Goal: Browse casually: Explore the website without a specific task or goal

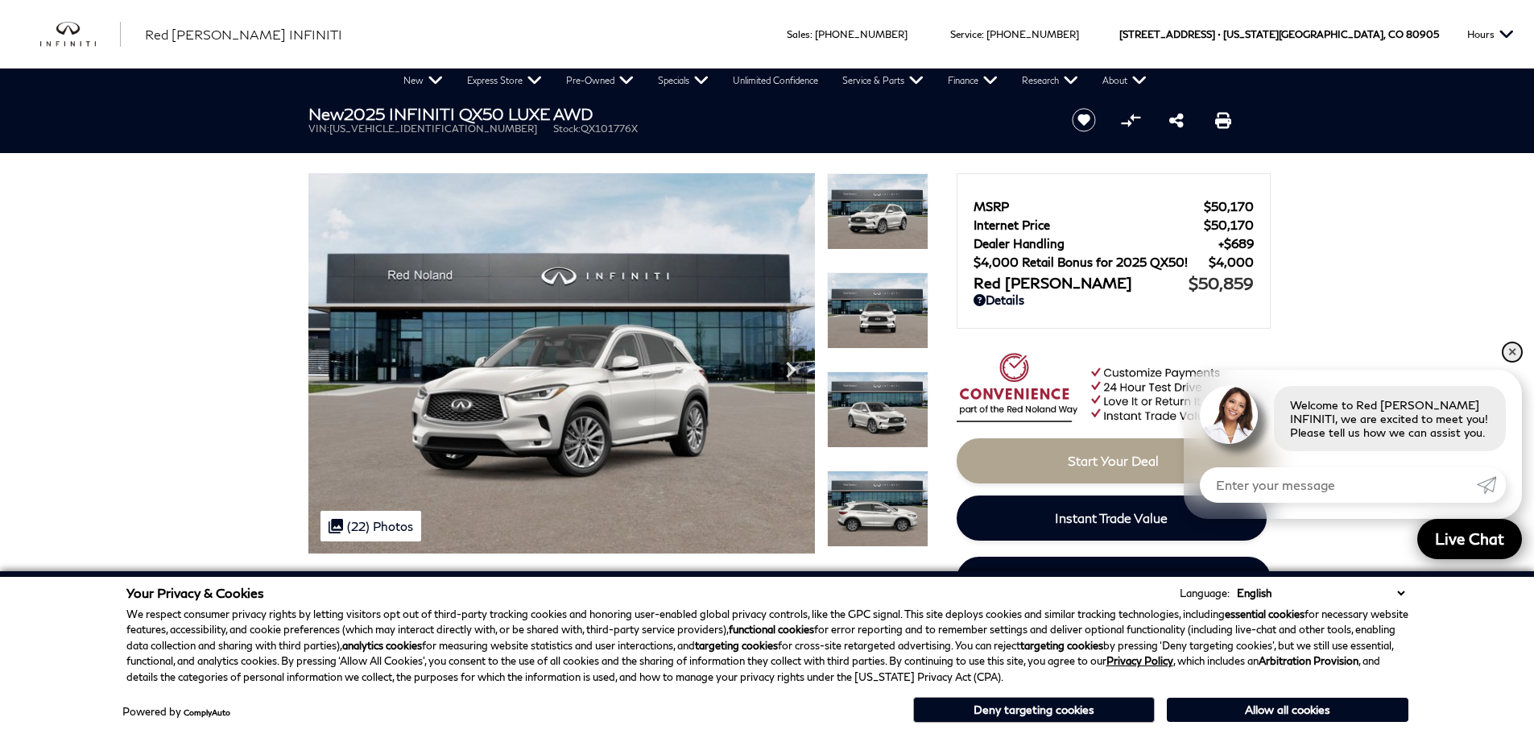
click at [1508, 355] on link "✕" at bounding box center [1512, 351] width 19 height 19
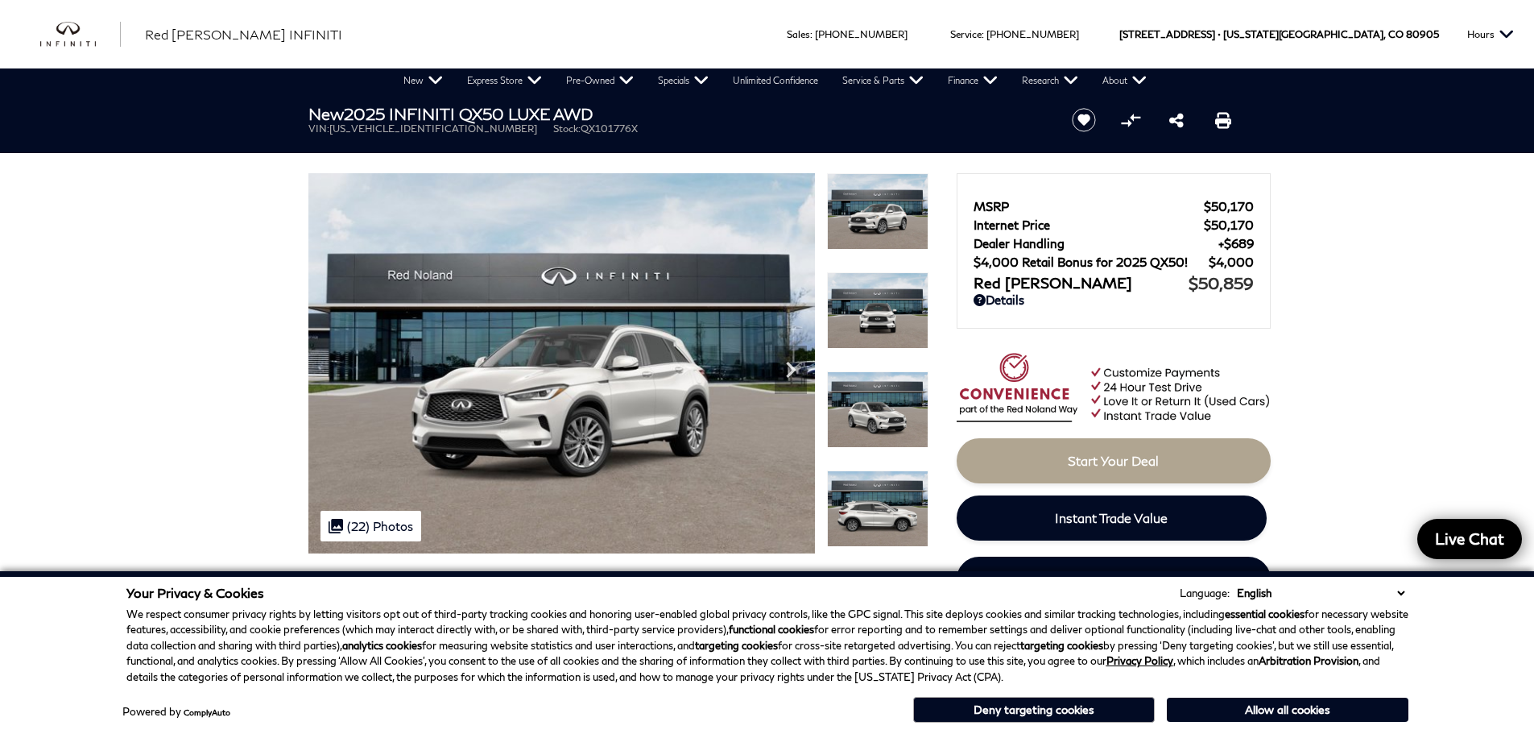
click at [1400, 593] on select "English Spanish / Español English / [GEOGRAPHIC_DATA] Korean / 한국어 Vietnamese /…" at bounding box center [1321, 593] width 176 height 16
click at [1442, 644] on div "Your Privacy & Cookies Language: English Spanish / Español English / [GEOGRAPHI…" at bounding box center [767, 652] width 1534 height 163
click at [1305, 709] on button "Allow all cookies" at bounding box center [1288, 709] width 242 height 24
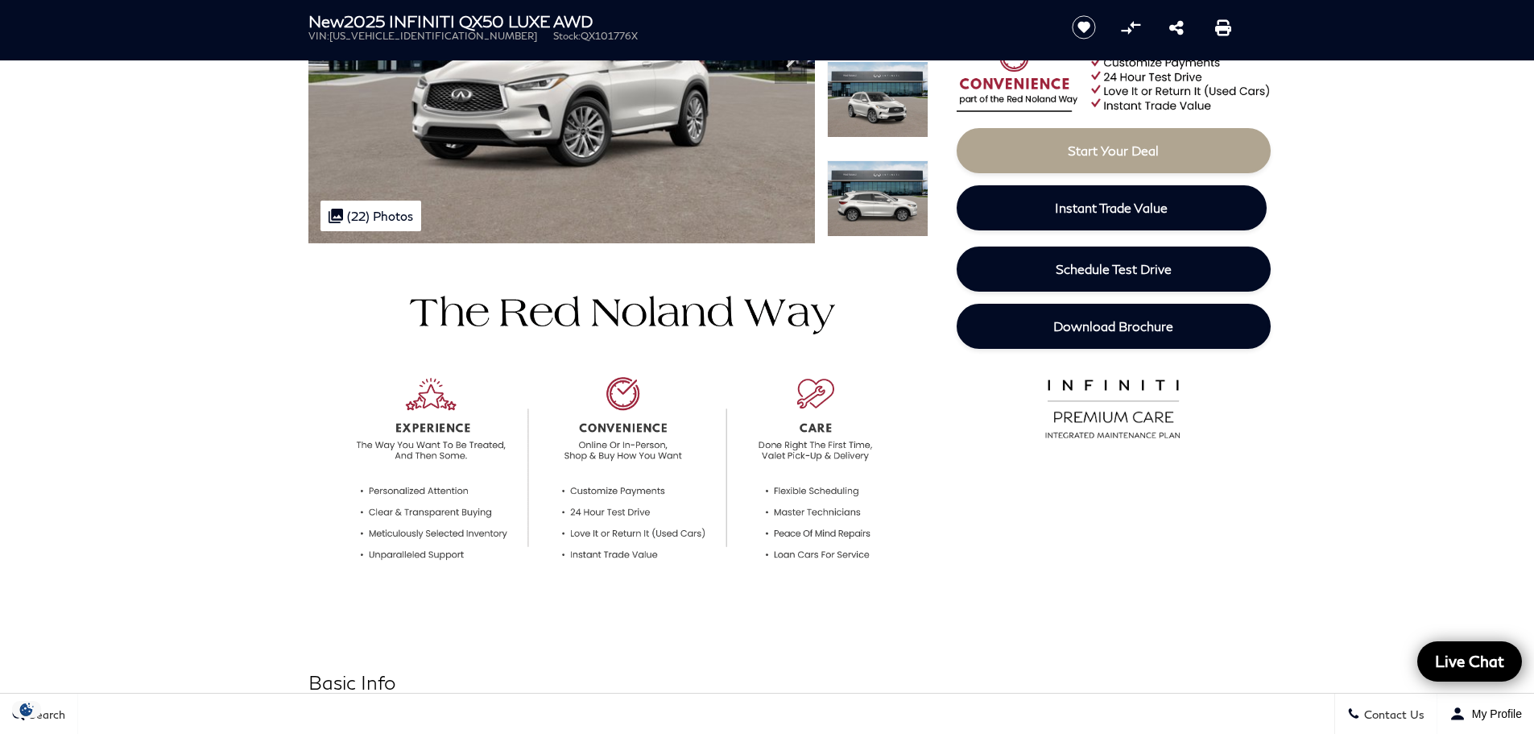
scroll to position [81, 0]
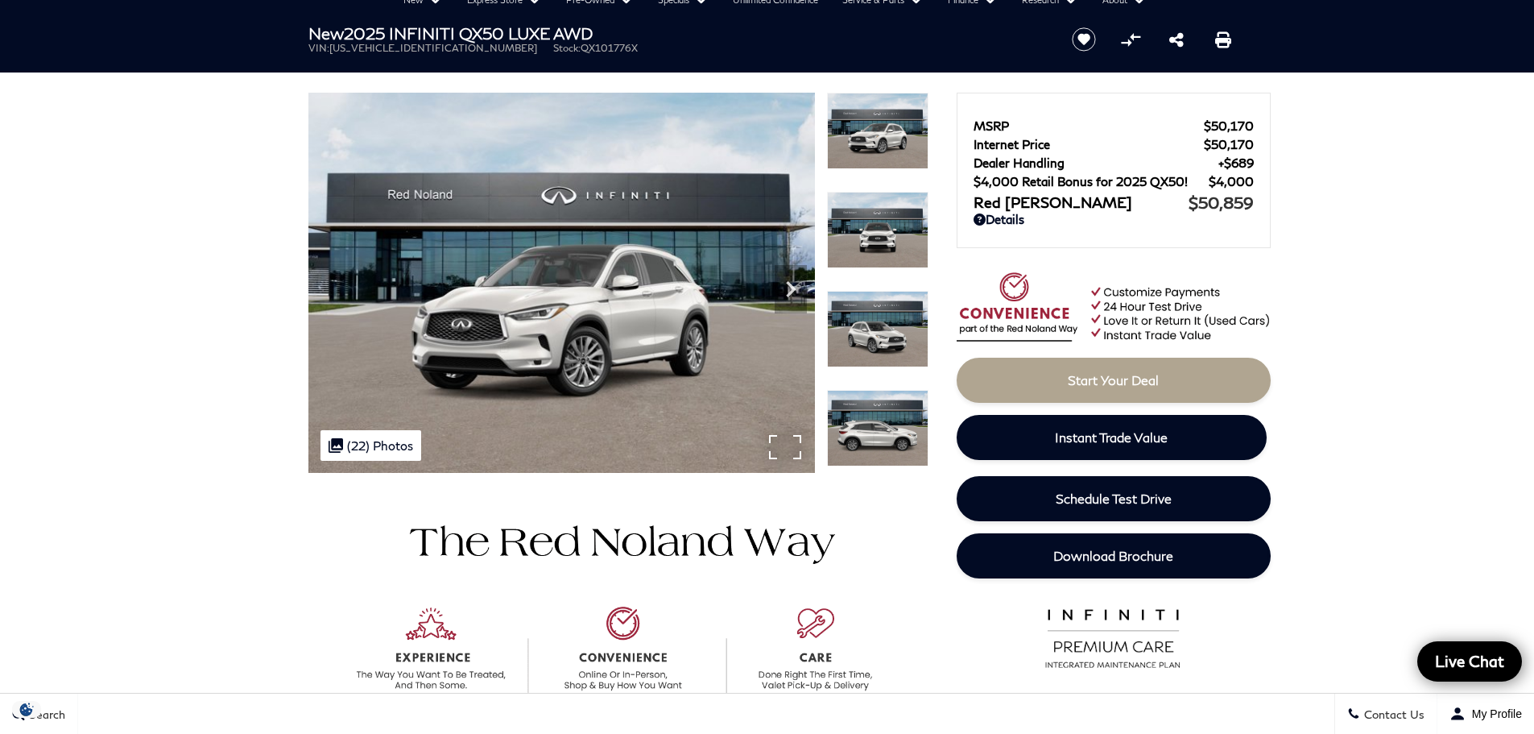
click at [376, 445] on div ".cls-1, .cls-3 { fill: #c50033; } .cls-1 { clip-rule: evenodd; } .cls-2 { clip-…" at bounding box center [371, 445] width 101 height 31
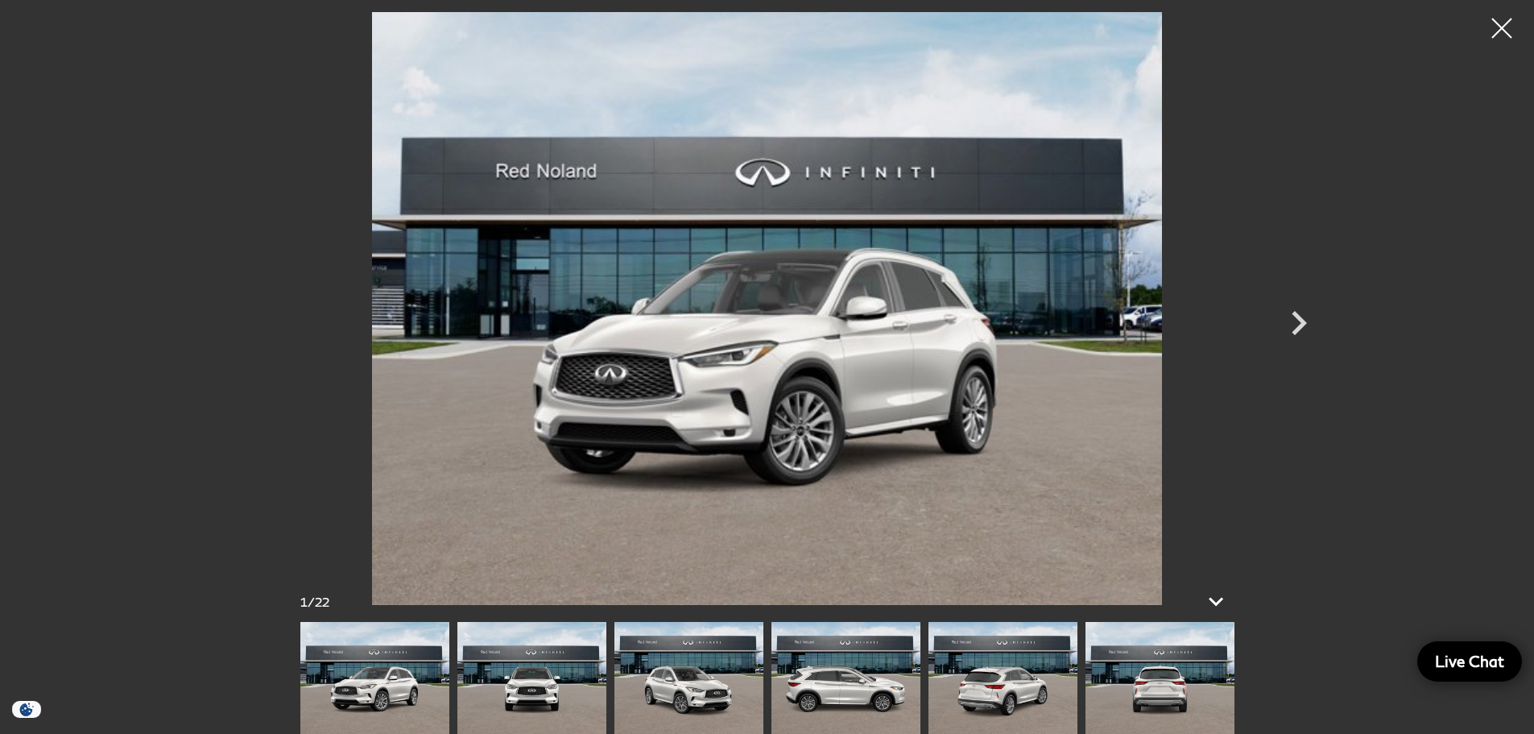
scroll to position [886, 0]
click at [1299, 321] on icon "Next" at bounding box center [1299, 323] width 48 height 48
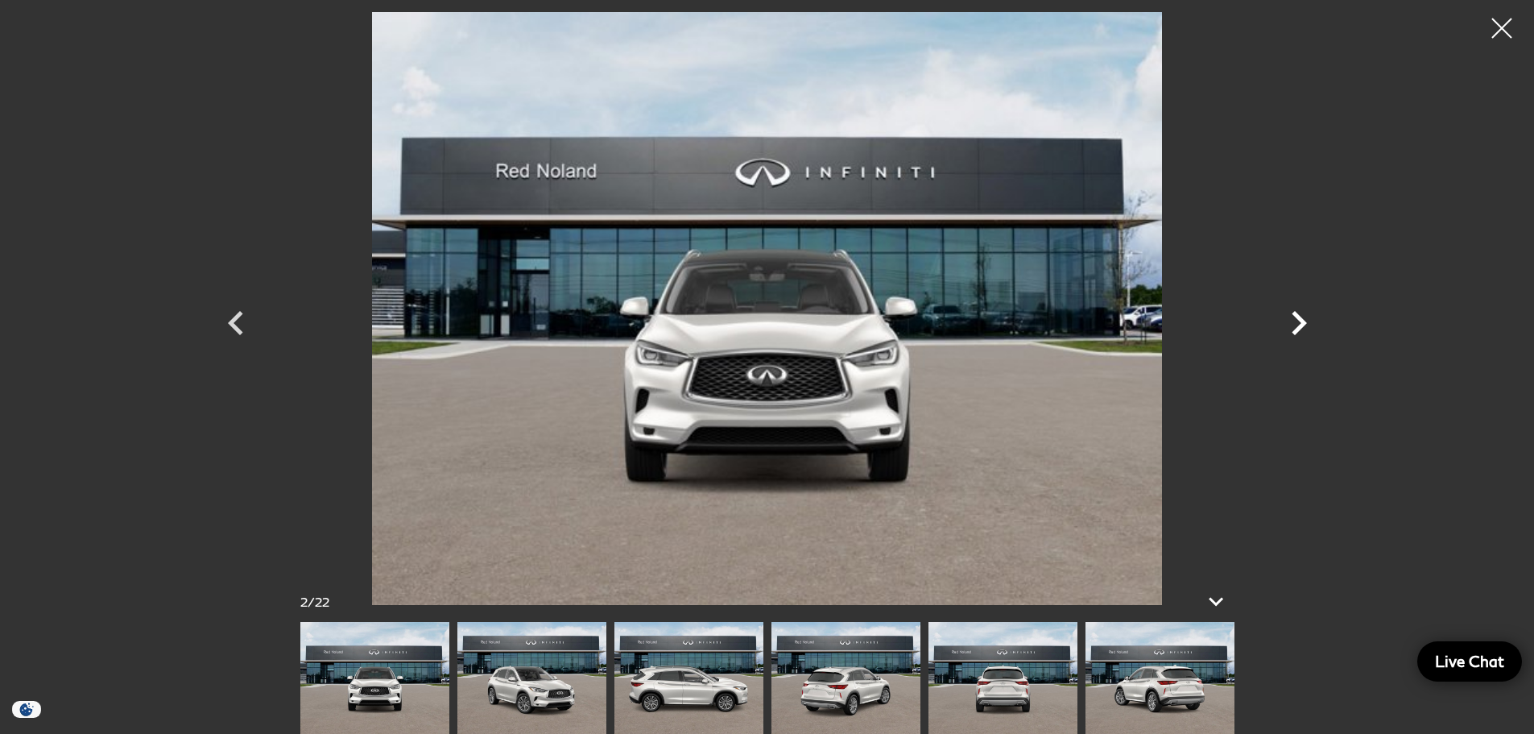
click at [1299, 321] on icon "Next" at bounding box center [1299, 323] width 48 height 48
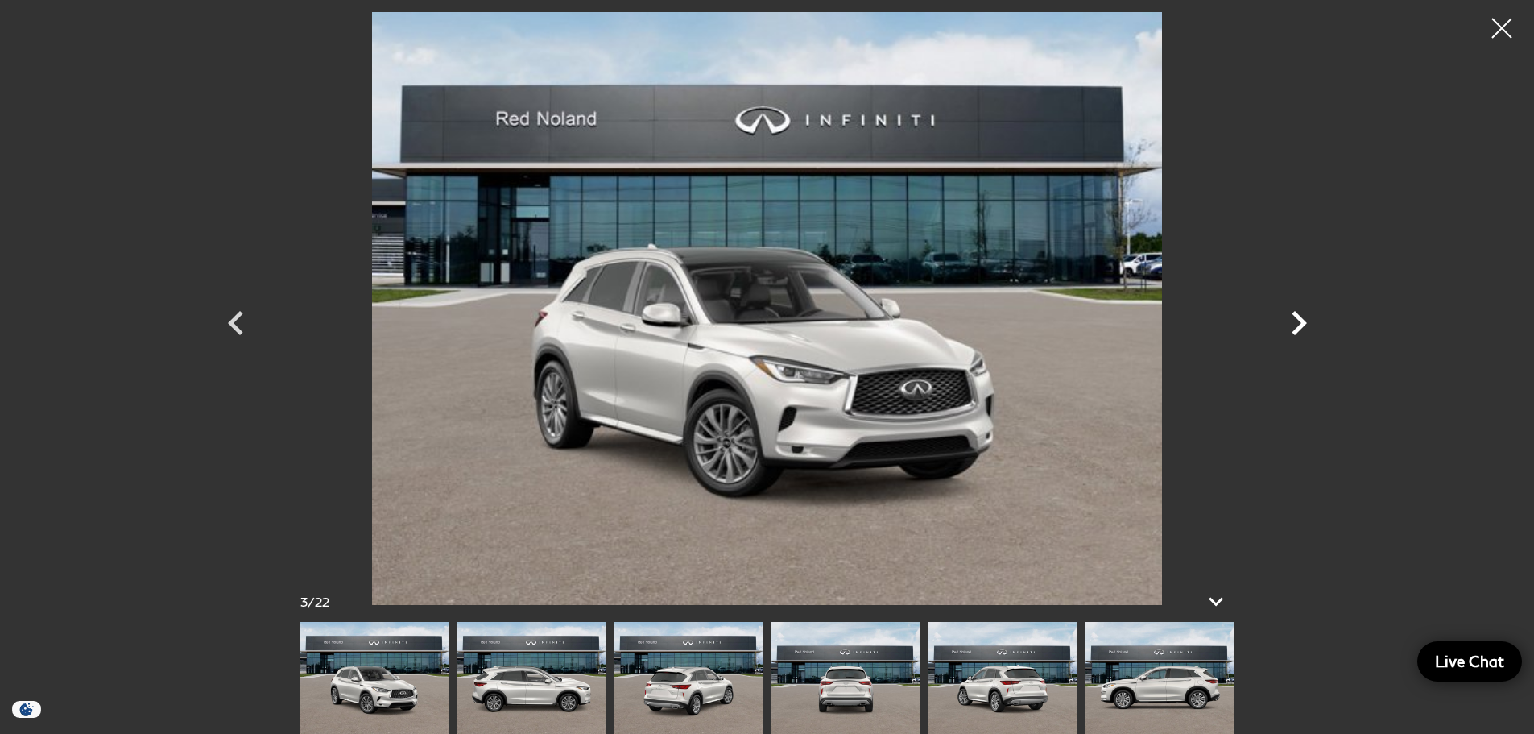
click at [1299, 321] on icon "Next" at bounding box center [1299, 323] width 48 height 48
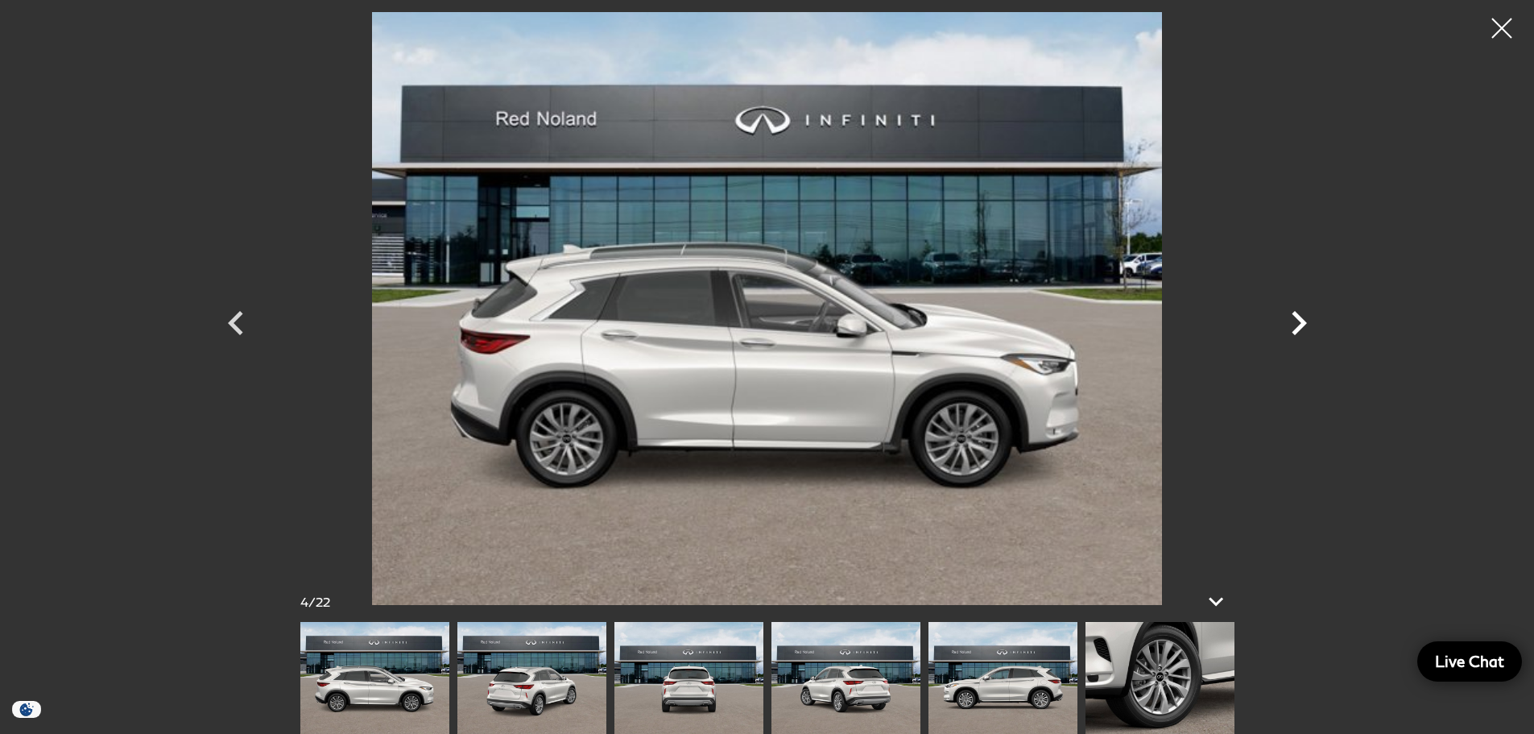
click at [1299, 321] on icon "Next" at bounding box center [1299, 323] width 48 height 48
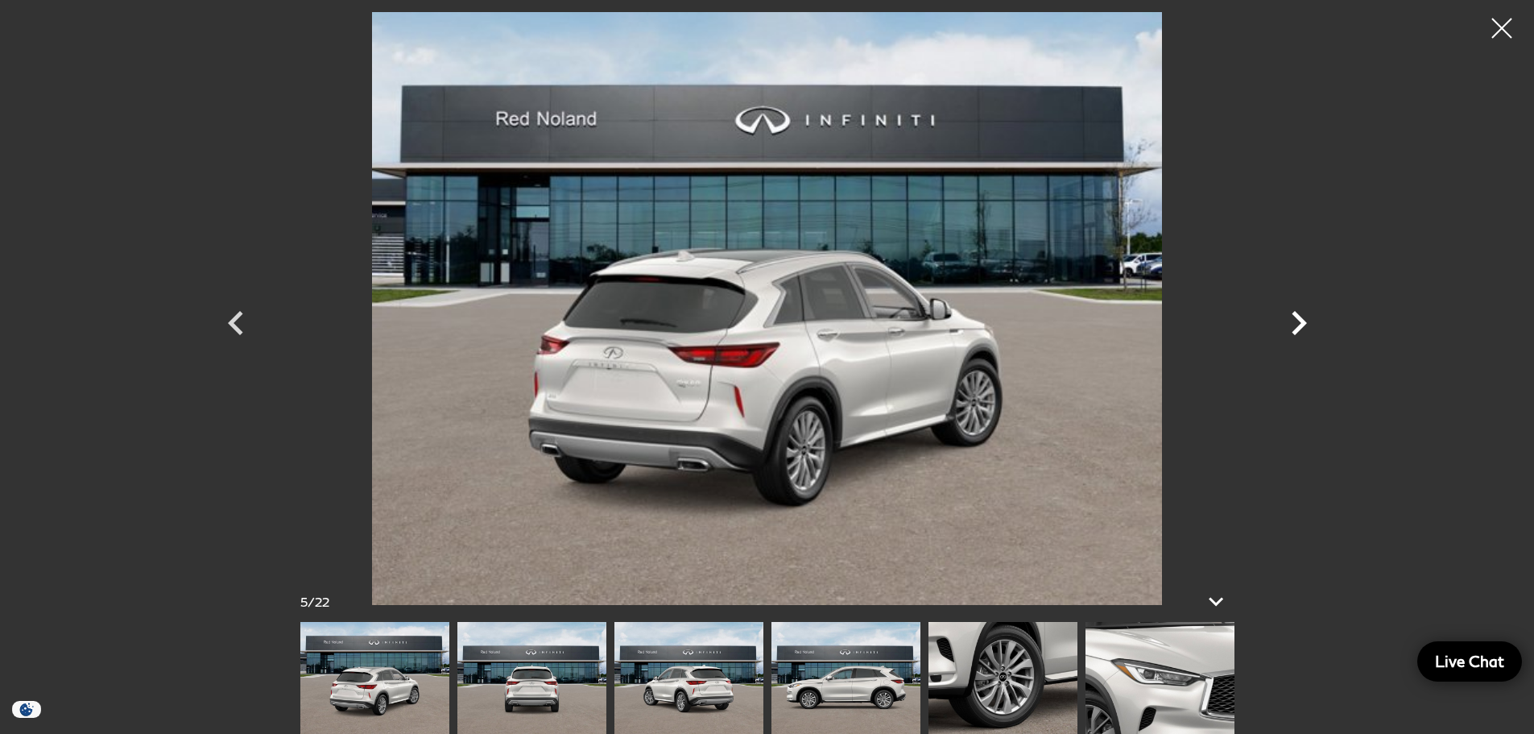
click at [1299, 321] on icon "Next" at bounding box center [1299, 323] width 48 height 48
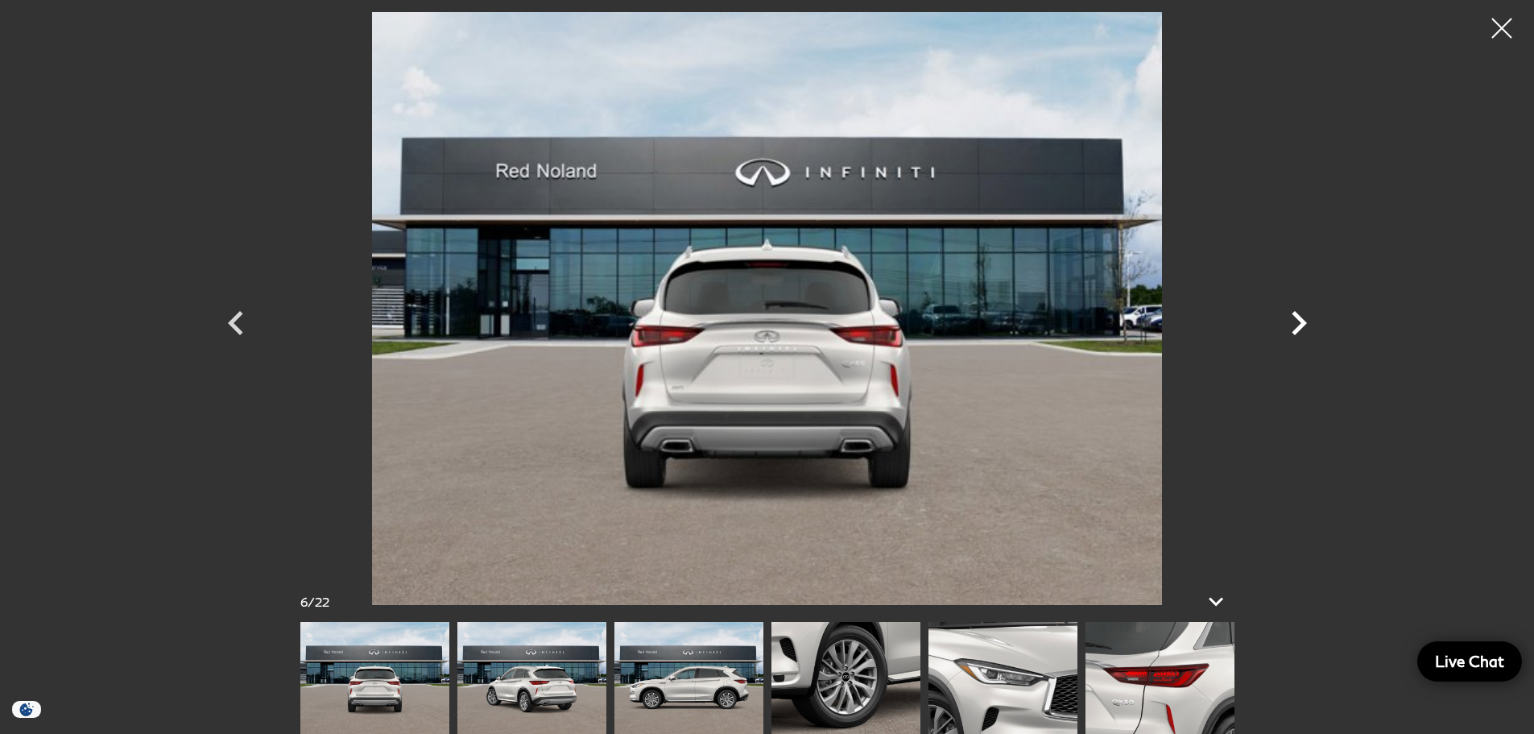
click at [1299, 321] on icon "Next" at bounding box center [1299, 323] width 48 height 48
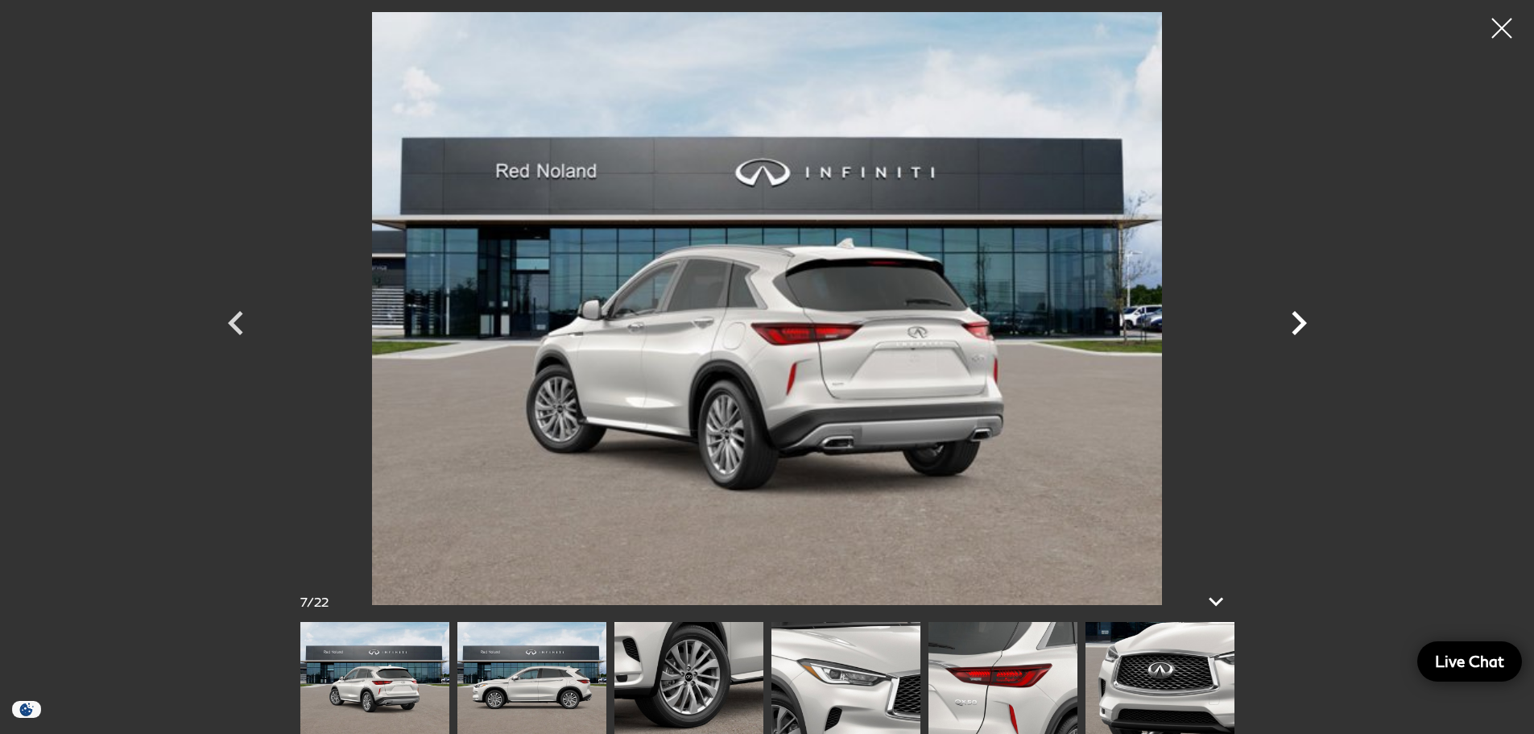
click at [1299, 321] on icon "Next" at bounding box center [1299, 323] width 48 height 48
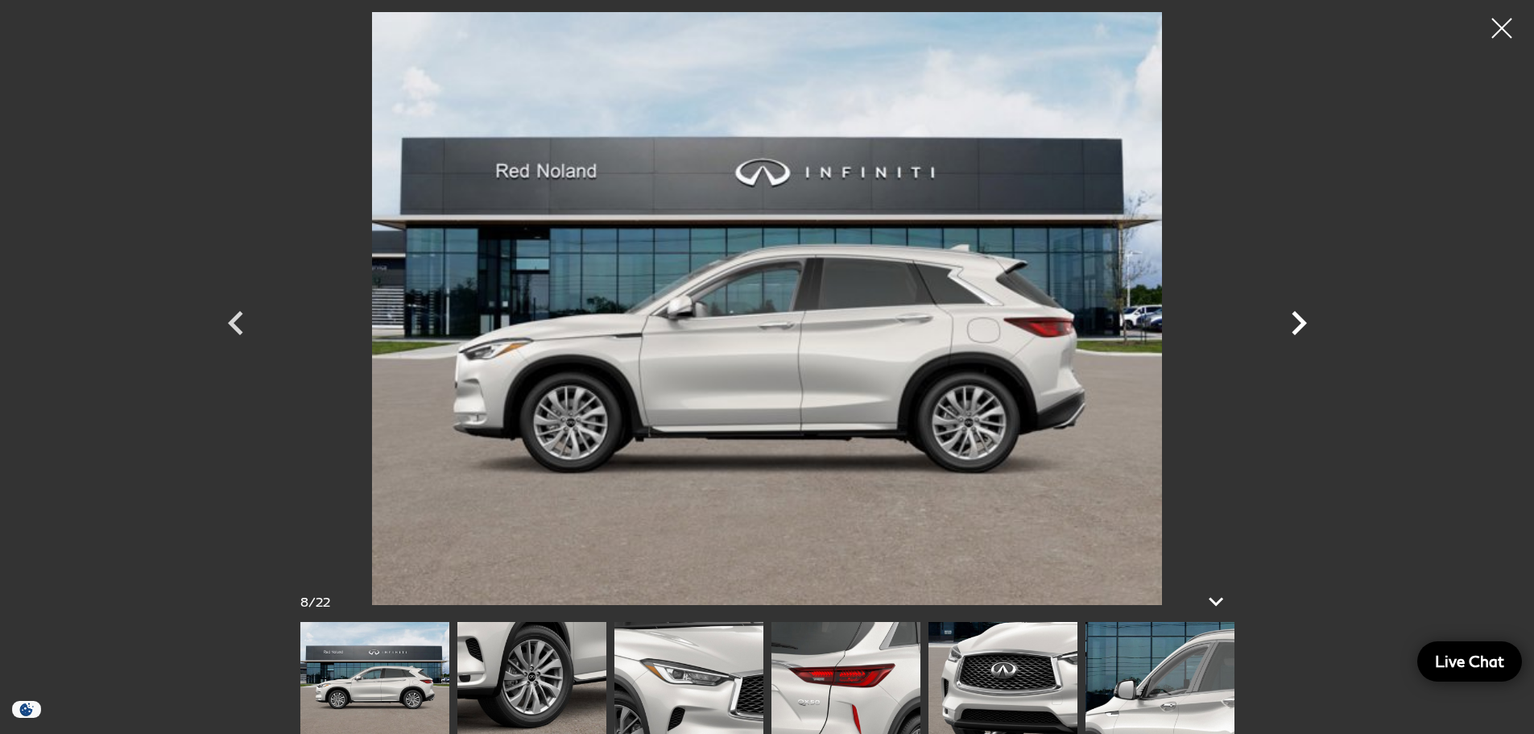
click at [1299, 321] on icon "Next" at bounding box center [1299, 323] width 48 height 48
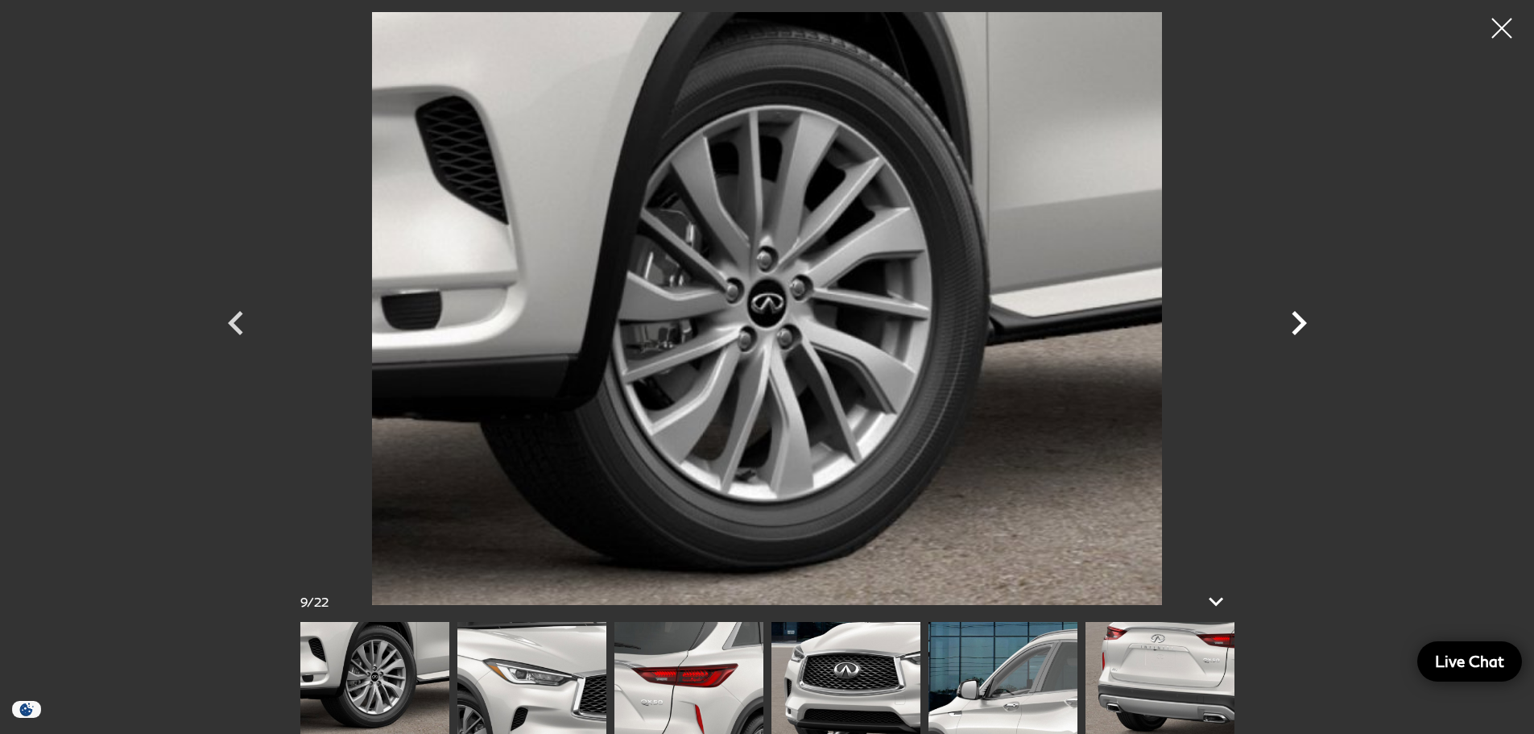
click at [1299, 321] on icon "Next" at bounding box center [1299, 323] width 48 height 48
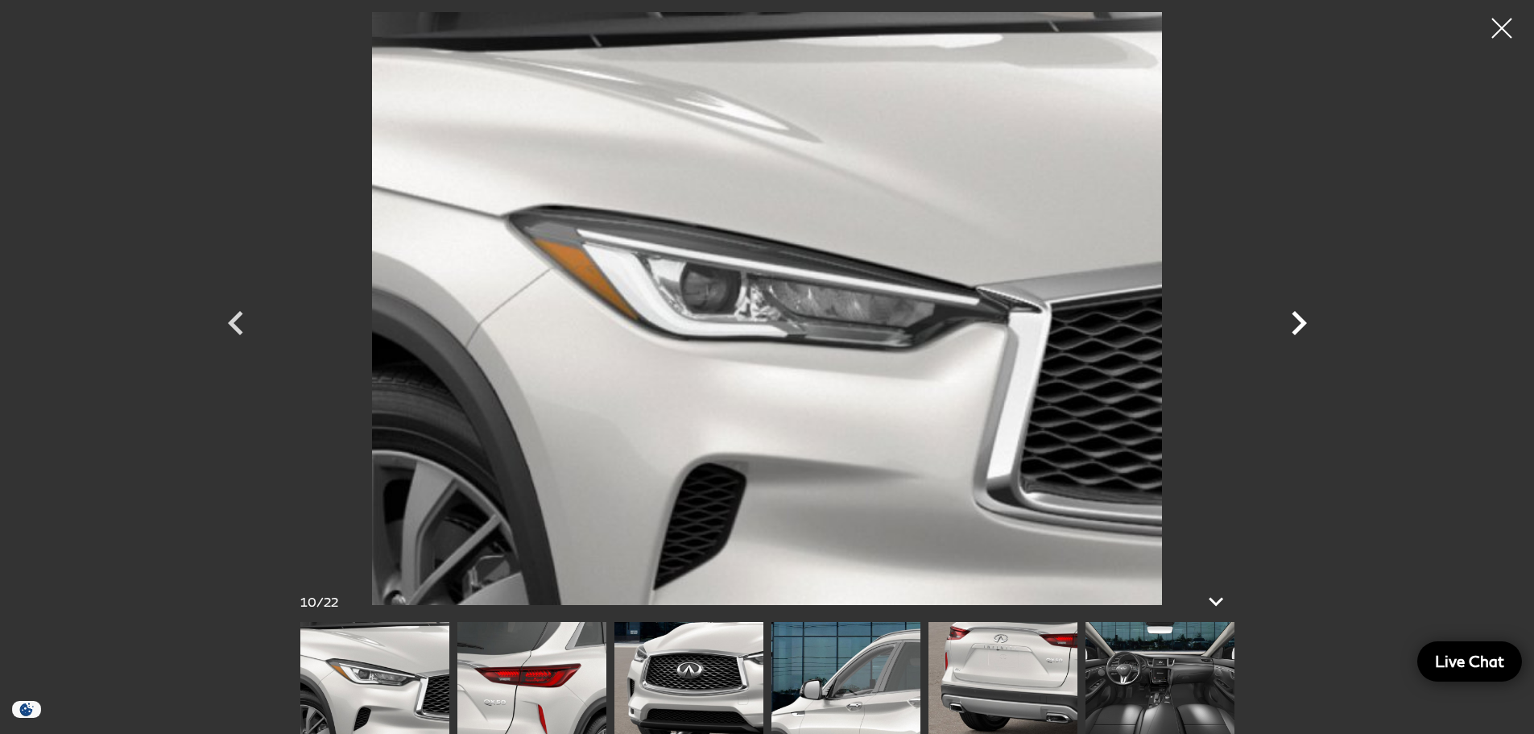
click at [1299, 321] on icon "Next" at bounding box center [1299, 323] width 48 height 48
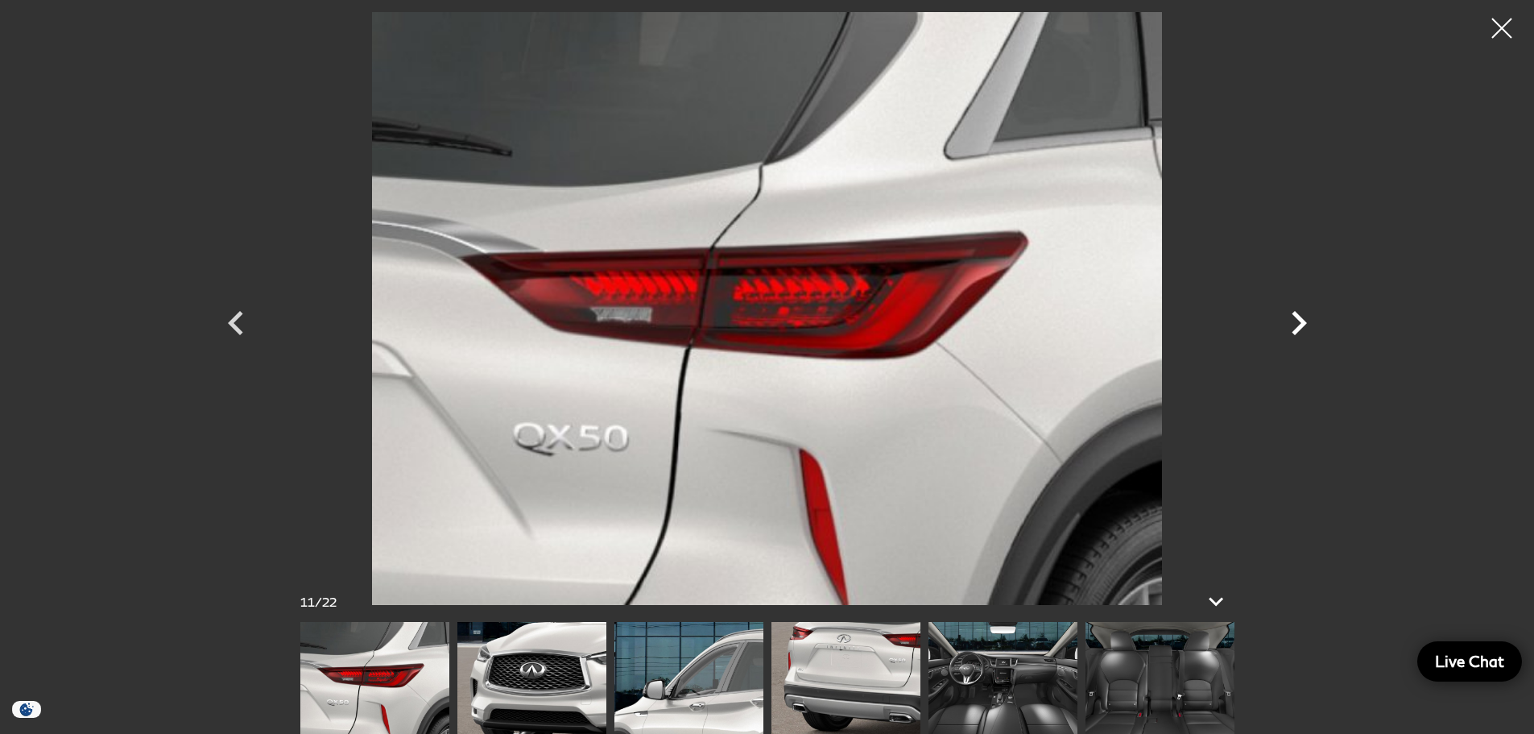
click at [1299, 321] on icon "Next" at bounding box center [1299, 323] width 48 height 48
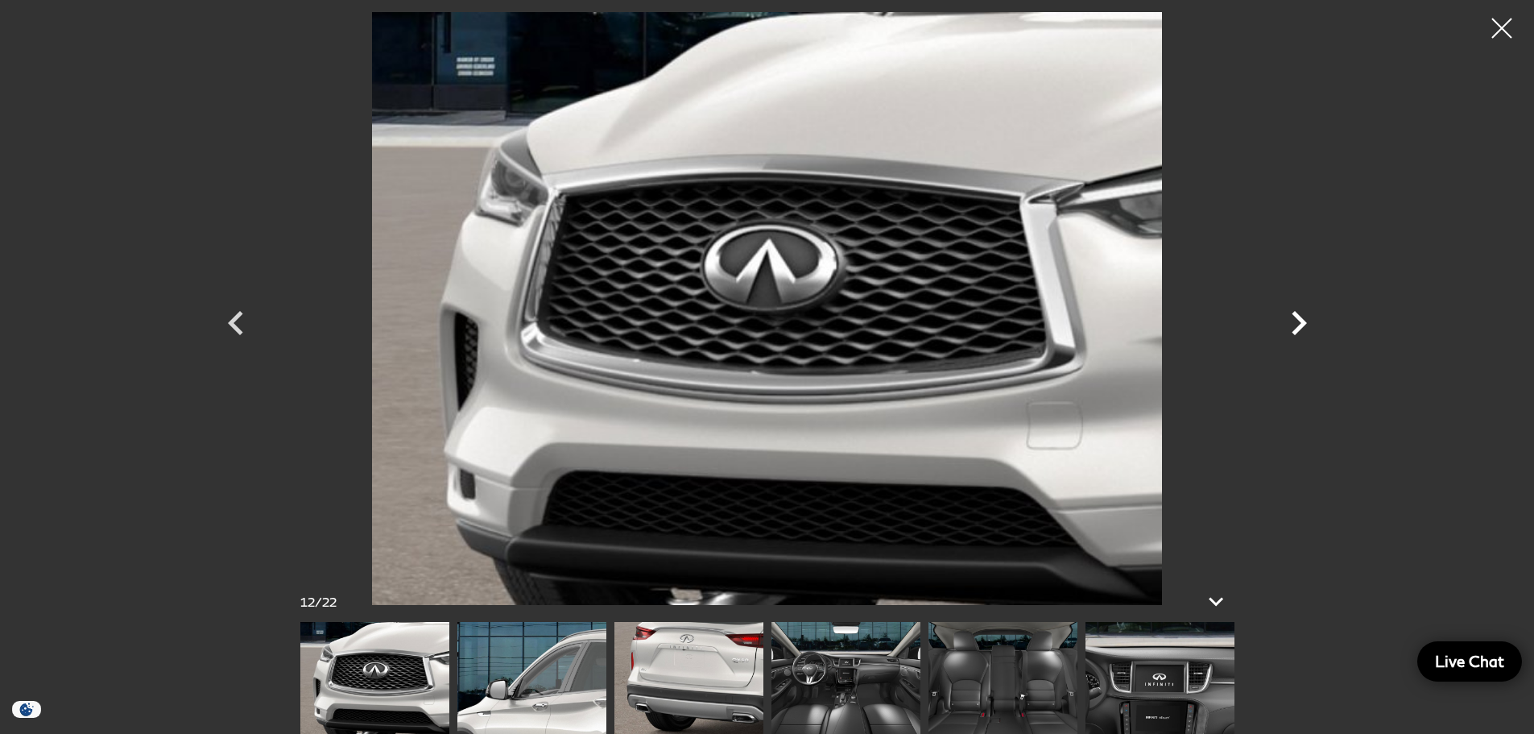
click at [1299, 321] on icon "Next" at bounding box center [1299, 323] width 48 height 48
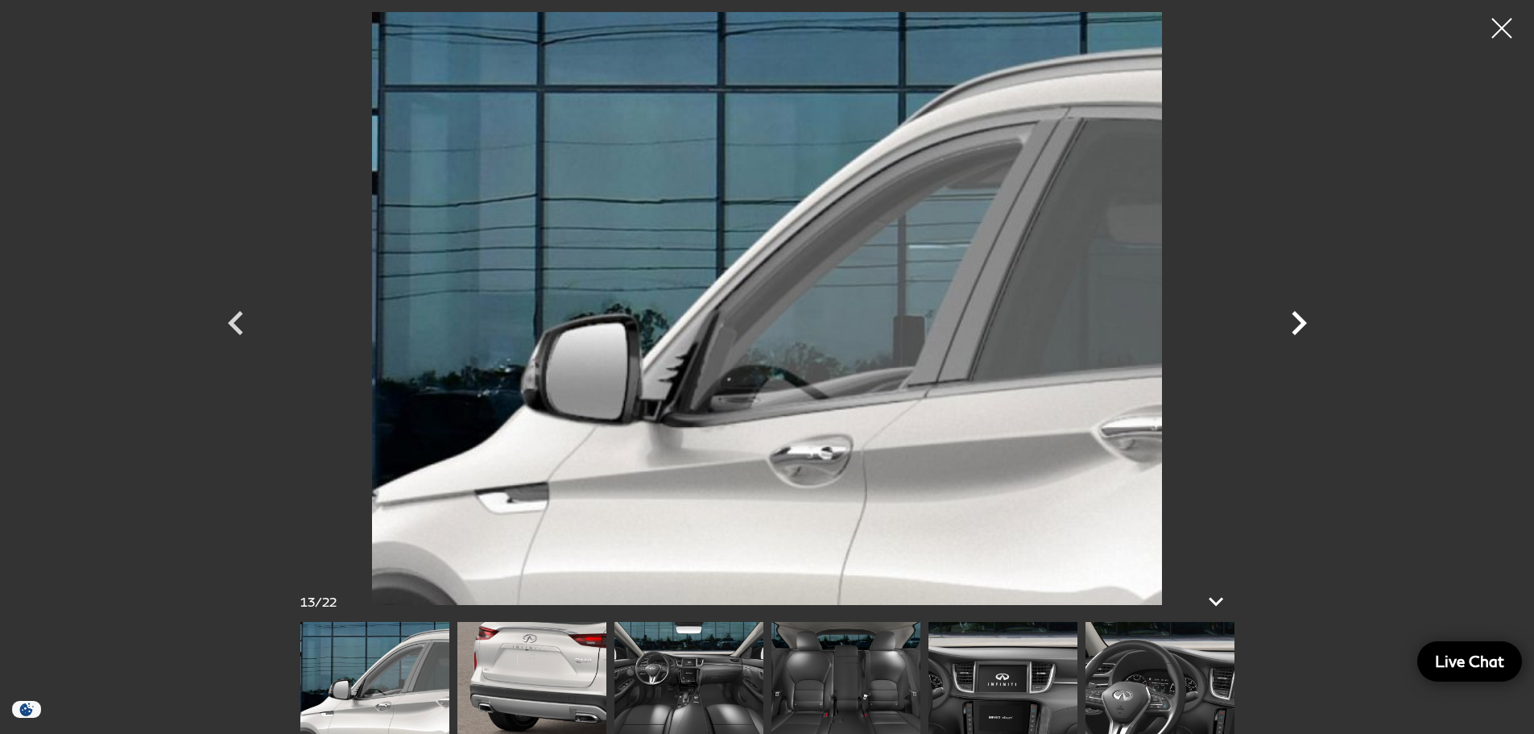
click at [1299, 321] on icon "Next" at bounding box center [1299, 323] width 48 height 48
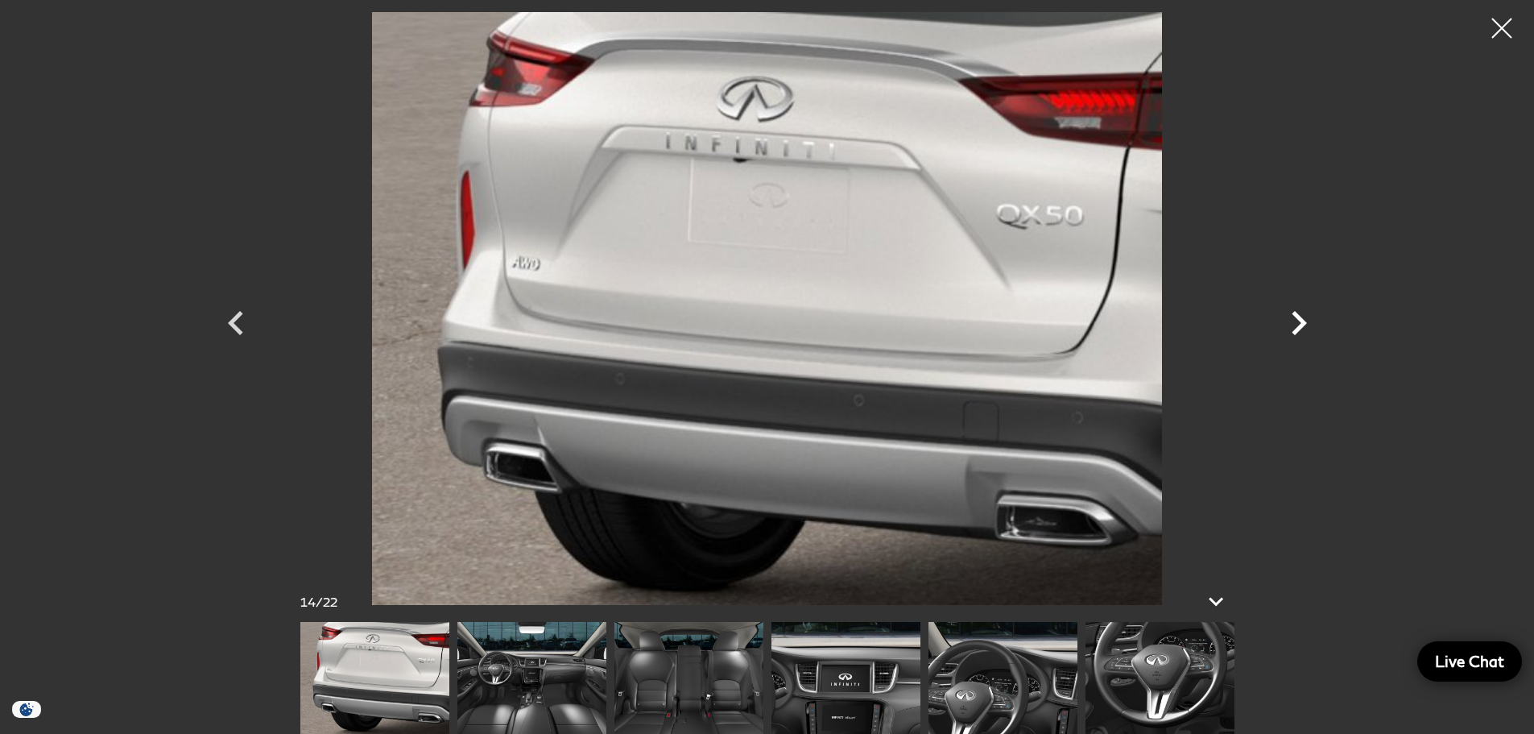
click at [1299, 321] on icon "Next" at bounding box center [1299, 323] width 48 height 48
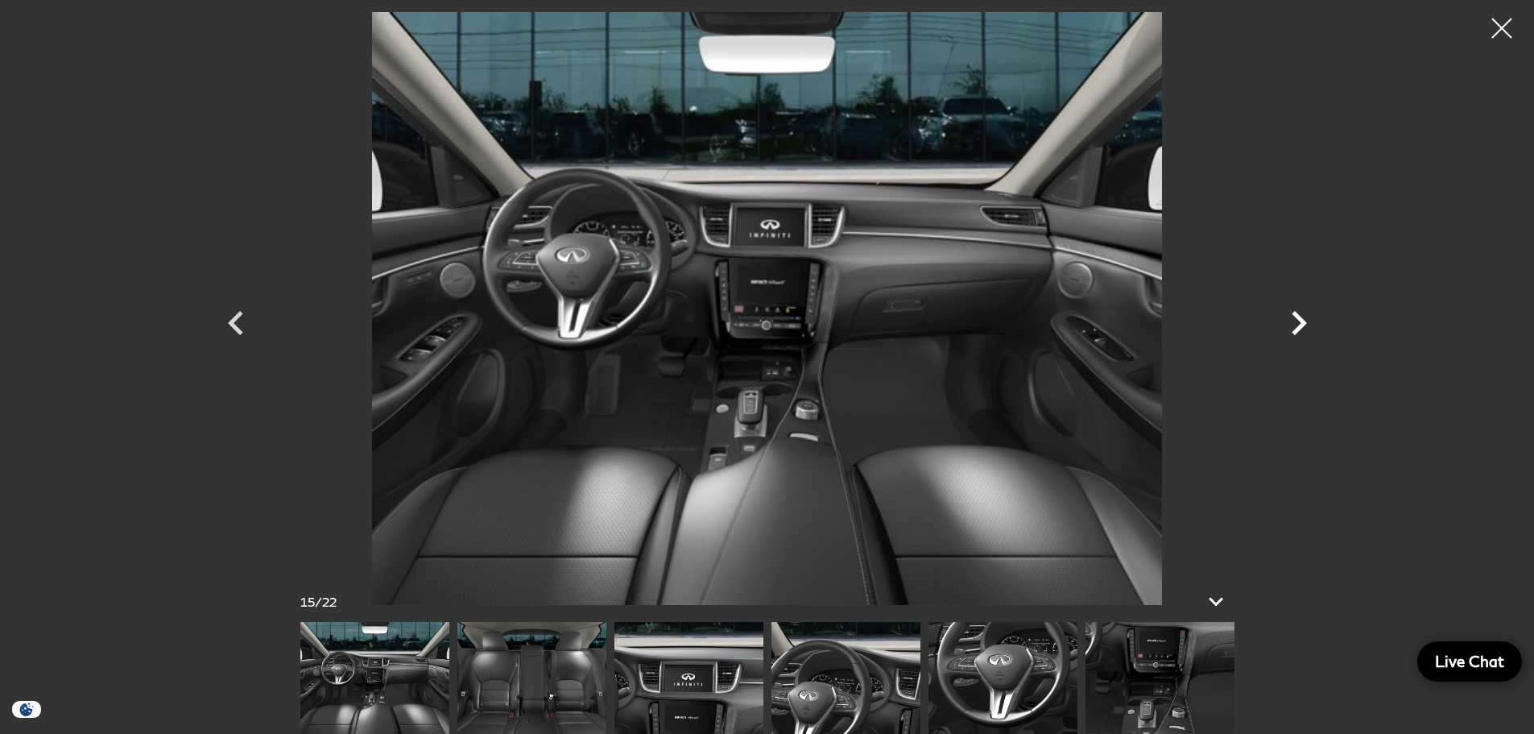
click at [1299, 321] on icon "Next" at bounding box center [1299, 323] width 48 height 48
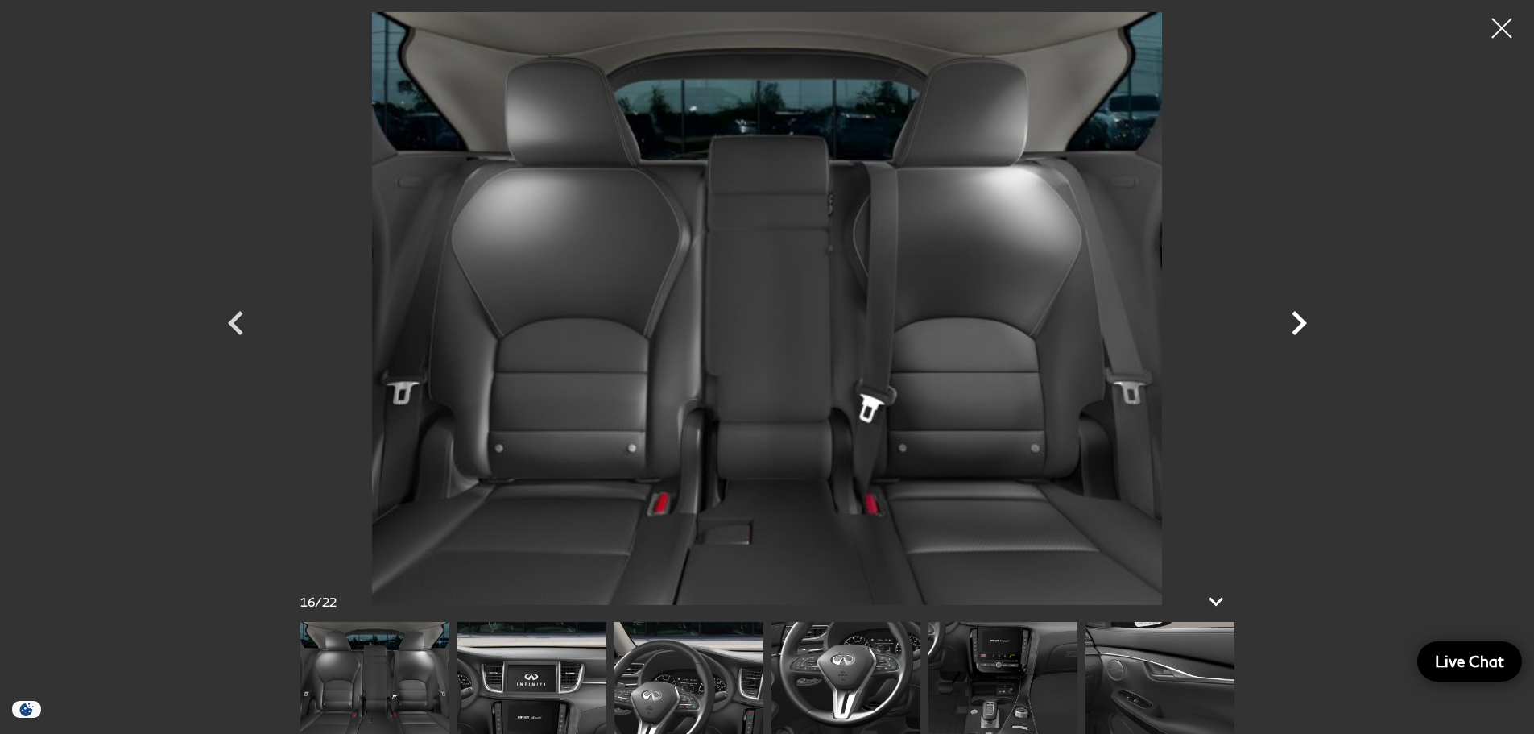
click at [1299, 321] on icon "Next" at bounding box center [1299, 323] width 48 height 48
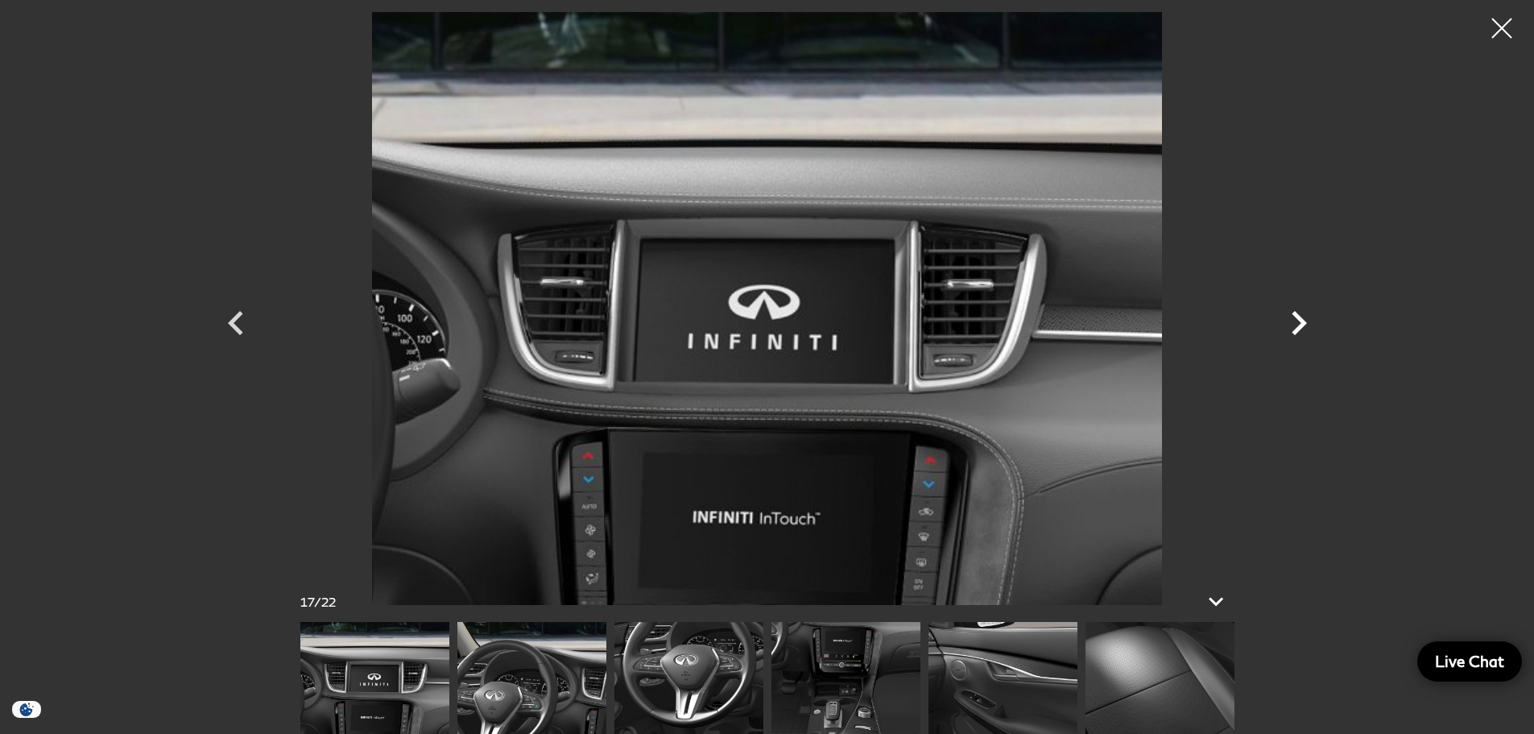
click at [1299, 321] on icon "Next" at bounding box center [1299, 323] width 48 height 48
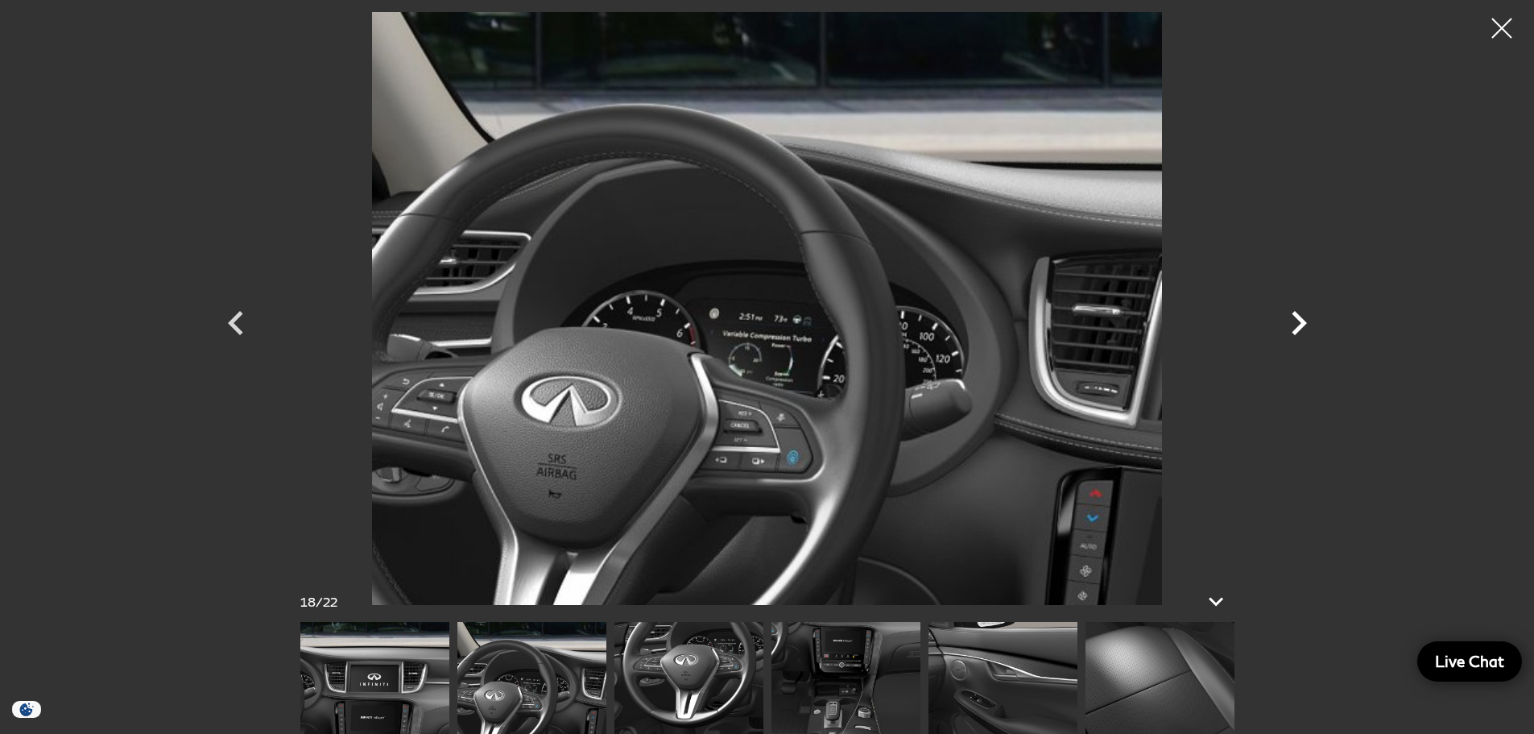
click at [1299, 321] on icon "Next" at bounding box center [1299, 323] width 48 height 48
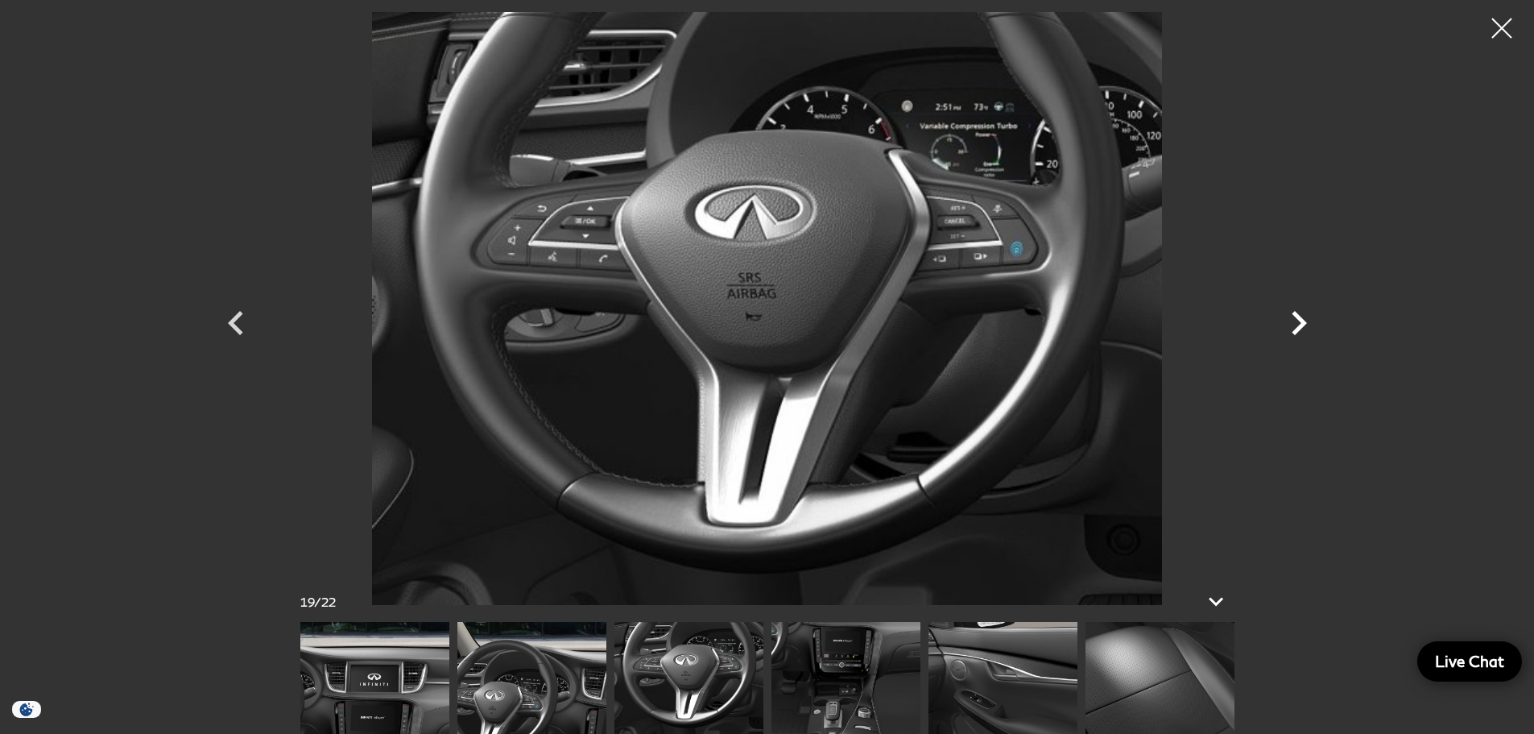
click at [1299, 321] on icon "Next" at bounding box center [1299, 323] width 48 height 48
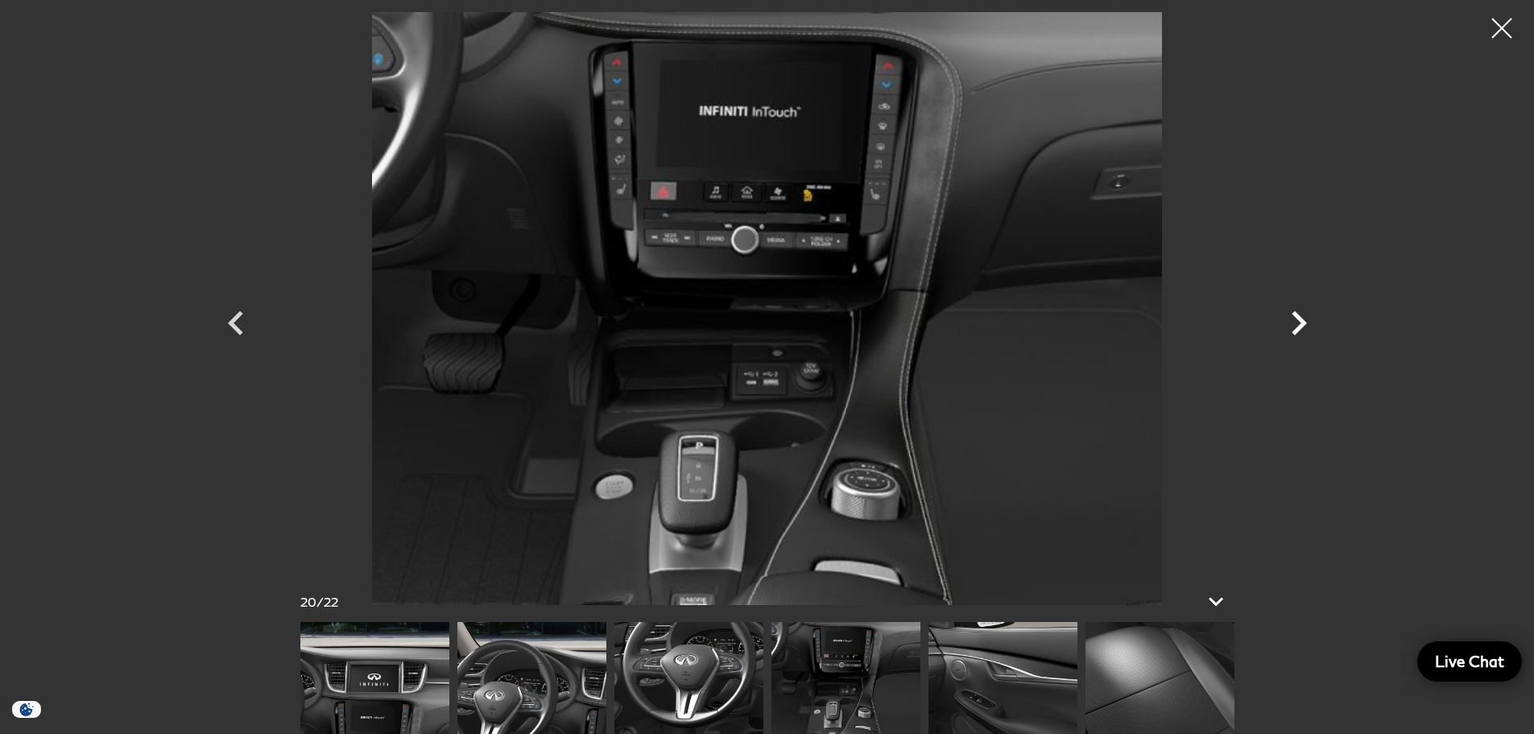
click at [1299, 321] on icon "Next" at bounding box center [1299, 323] width 48 height 48
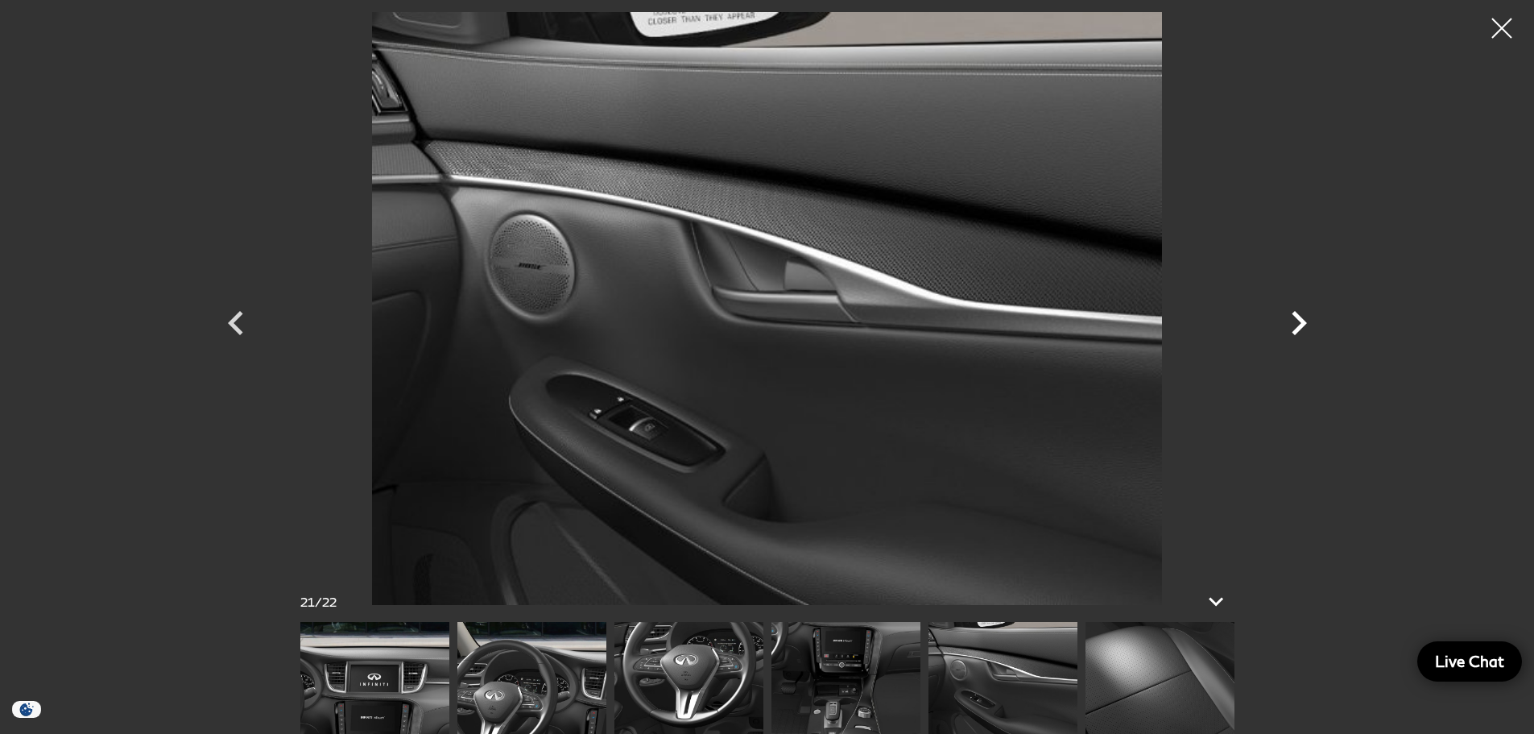
click at [1299, 321] on icon "Next" at bounding box center [1299, 323] width 48 height 48
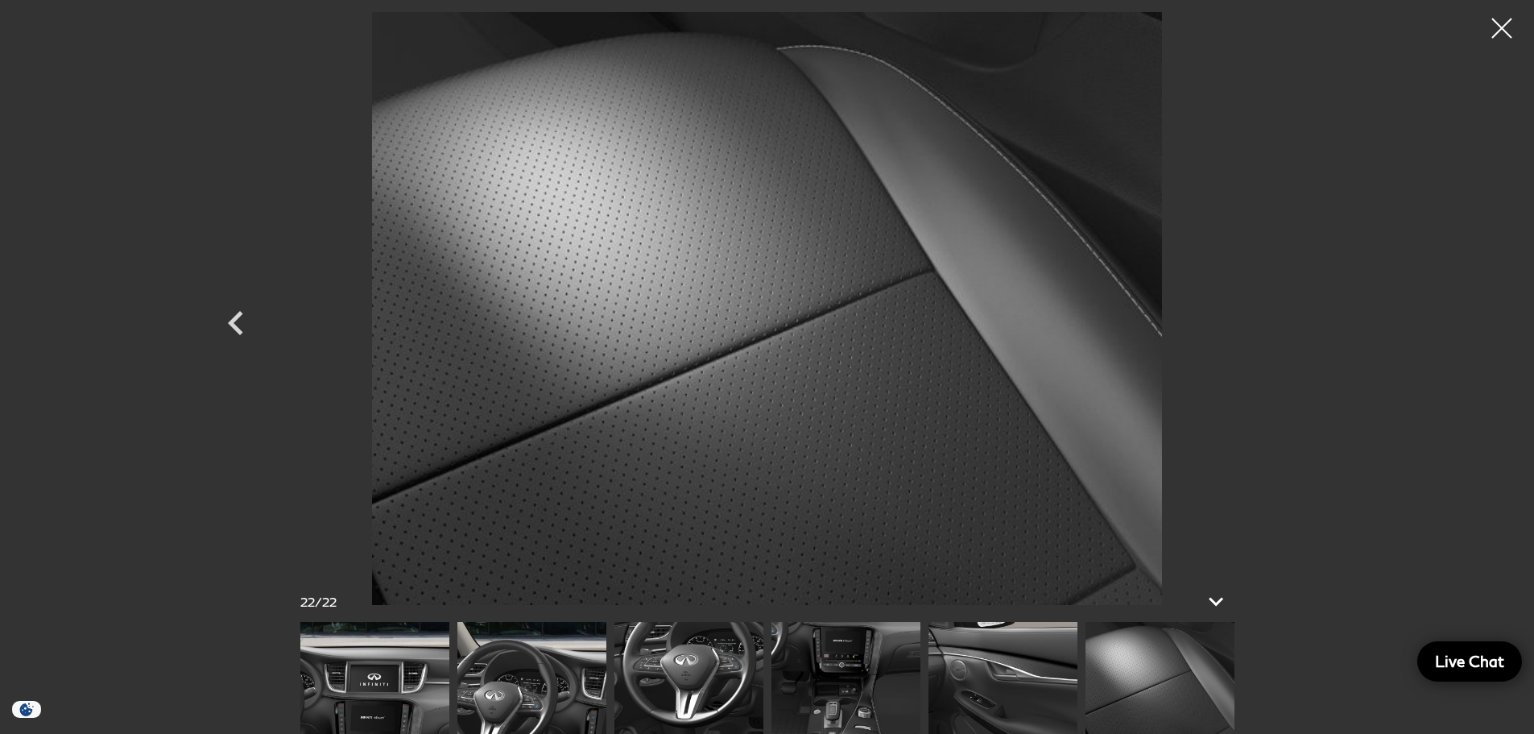
click at [1299, 321] on div at bounding box center [767, 308] width 1127 height 593
click at [1507, 27] on div at bounding box center [1502, 28] width 43 height 43
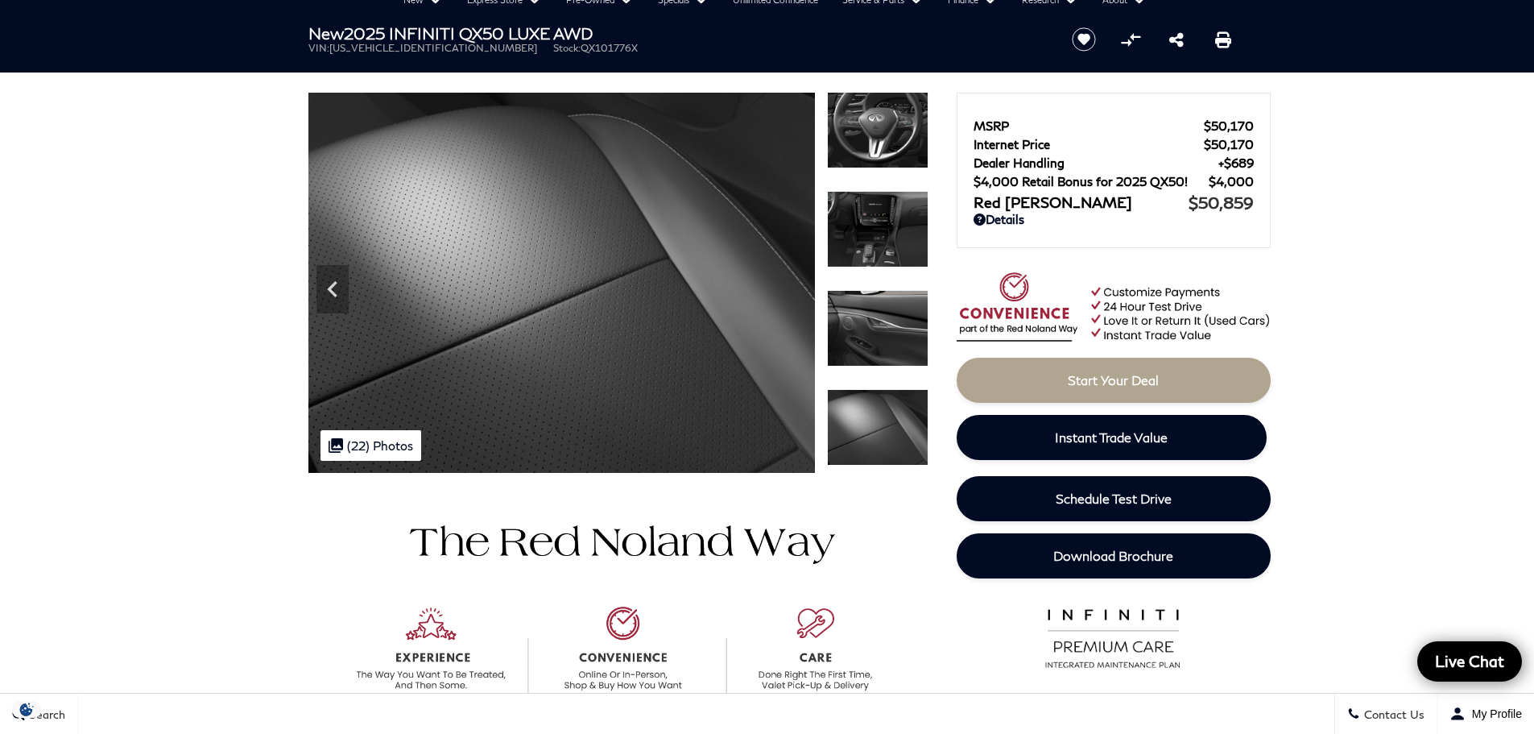
scroll to position [0, 0]
